Goal: Task Accomplishment & Management: Manage account settings

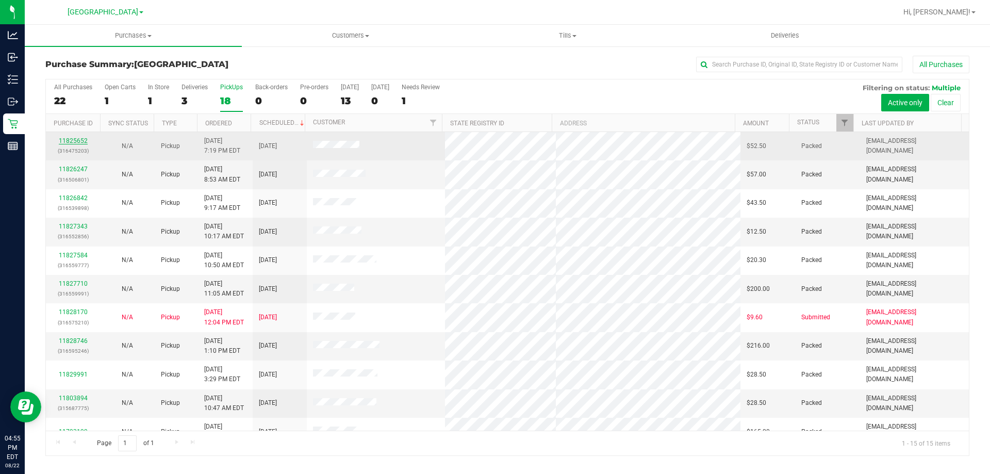
click at [75, 142] on link "11825652" at bounding box center [73, 140] width 29 height 7
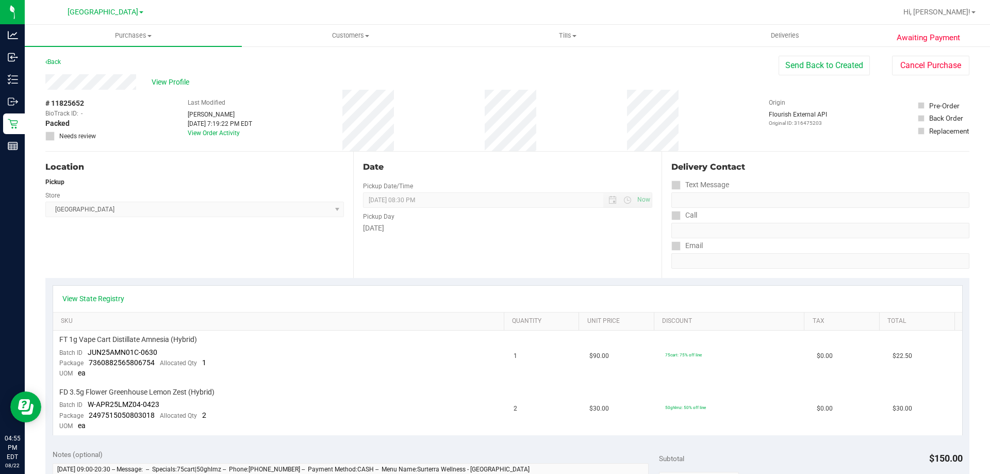
scroll to position [309, 0]
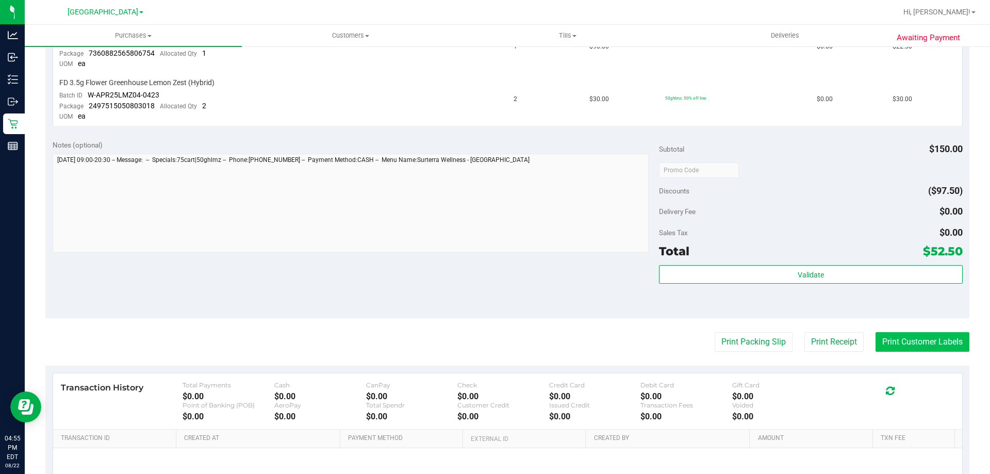
click at [895, 344] on button "Print Customer Labels" at bounding box center [922, 342] width 94 height 20
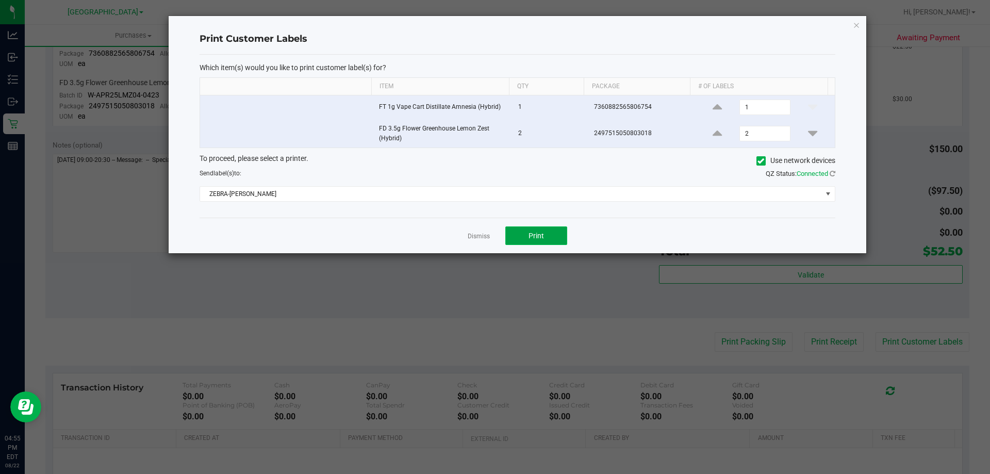
click at [552, 232] on button "Print" at bounding box center [536, 235] width 62 height 19
click at [855, 26] on icon "button" at bounding box center [856, 25] width 7 height 12
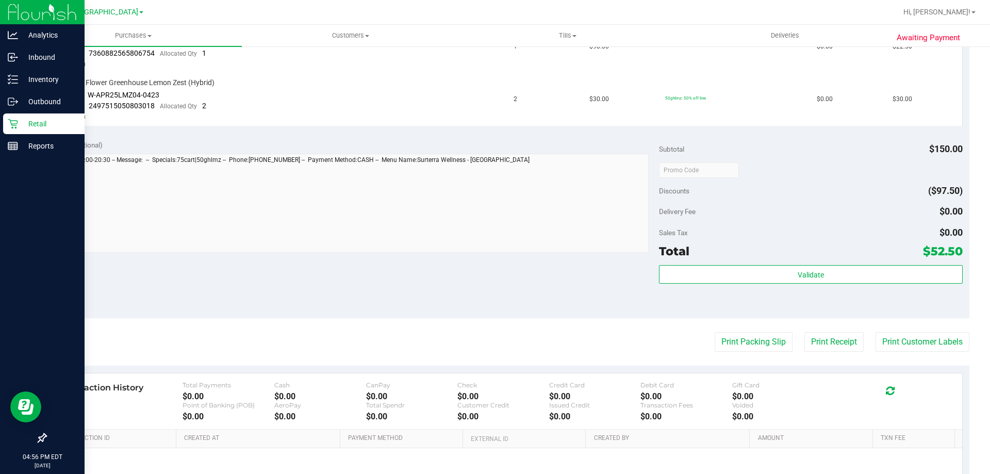
click at [14, 123] on icon at bounding box center [13, 124] width 10 height 10
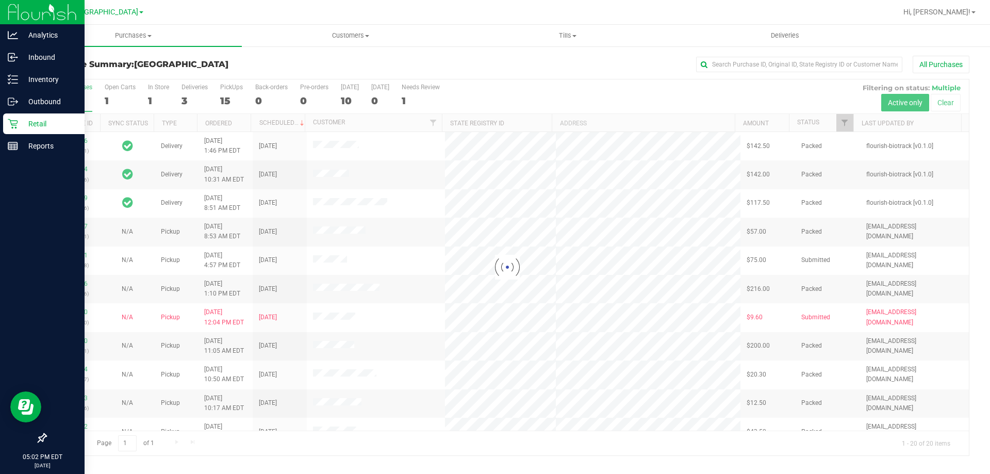
click at [17, 127] on icon at bounding box center [13, 124] width 10 height 10
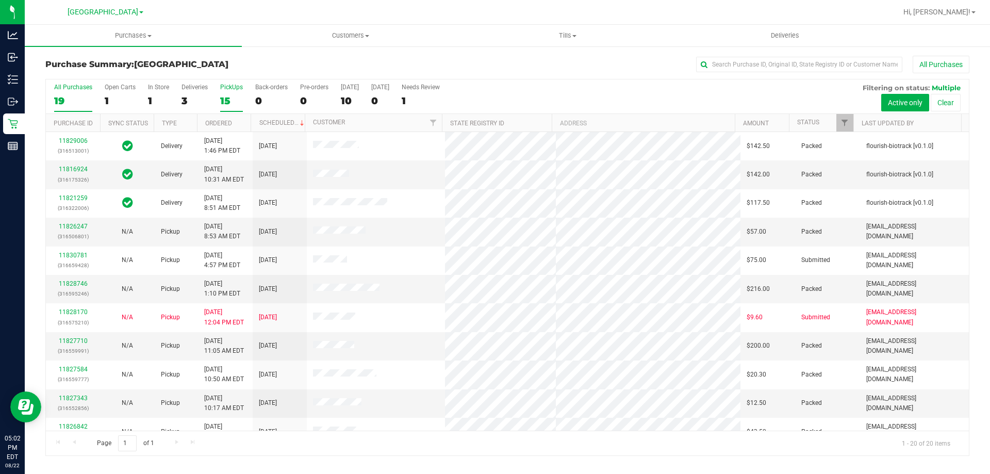
click at [232, 90] on div "PickUps" at bounding box center [231, 87] width 23 height 7
click at [0, 0] on input "PickUps 15" at bounding box center [0, 0] width 0 height 0
click at [237, 92] on label "PickUps 16" at bounding box center [231, 98] width 23 height 28
click at [0, 0] on input "PickUps 16" at bounding box center [0, 0] width 0 height 0
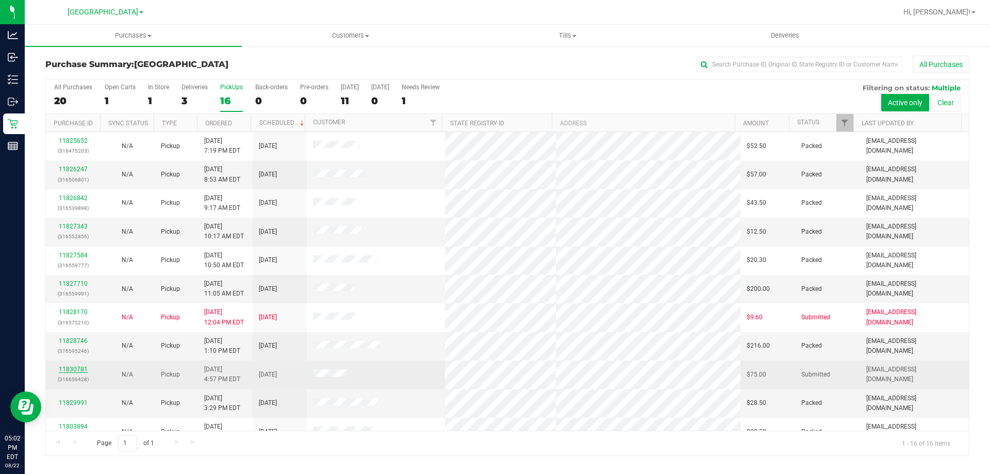
click at [79, 368] on link "11830781" at bounding box center [73, 369] width 29 height 7
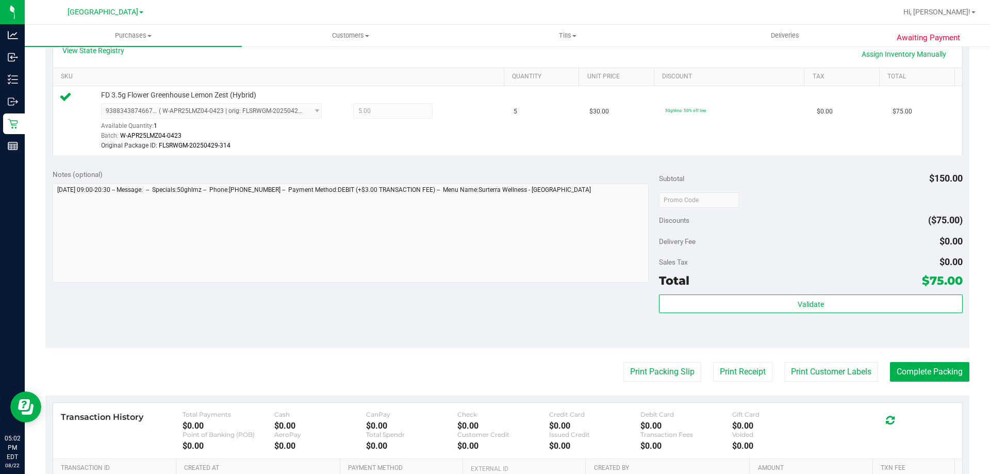
scroll to position [309, 0]
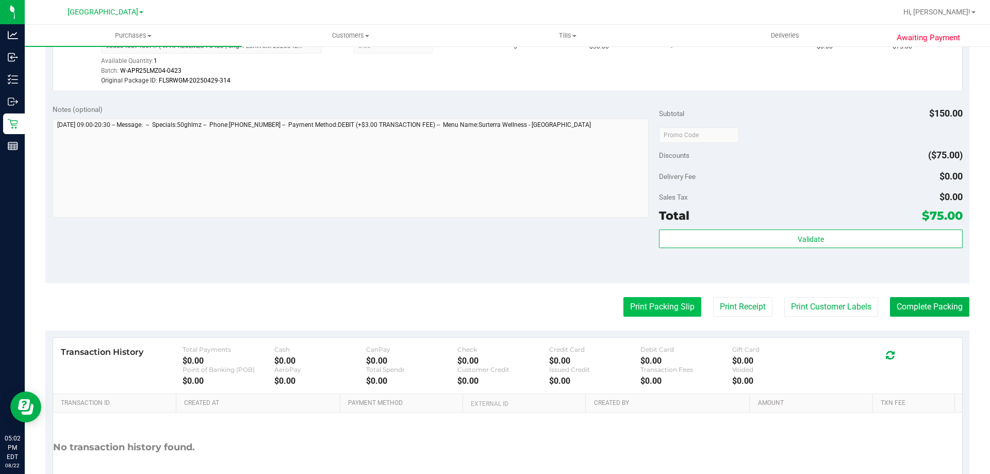
click at [662, 305] on button "Print Packing Slip" at bounding box center [662, 307] width 78 height 20
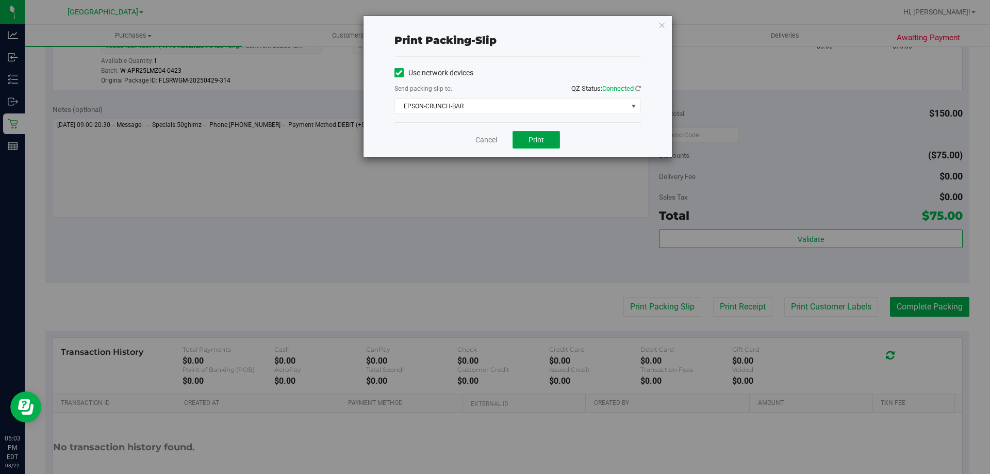
click at [534, 139] on span "Print" at bounding box center [535, 140] width 15 height 8
click at [658, 22] on icon "button" at bounding box center [661, 25] width 7 height 12
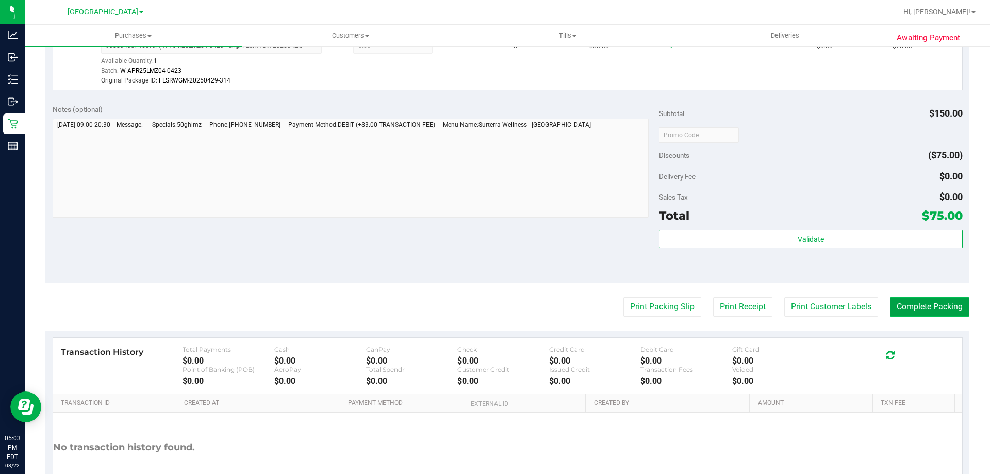
click at [908, 301] on button "Complete Packing" at bounding box center [929, 307] width 79 height 20
